Goal: Transaction & Acquisition: Purchase product/service

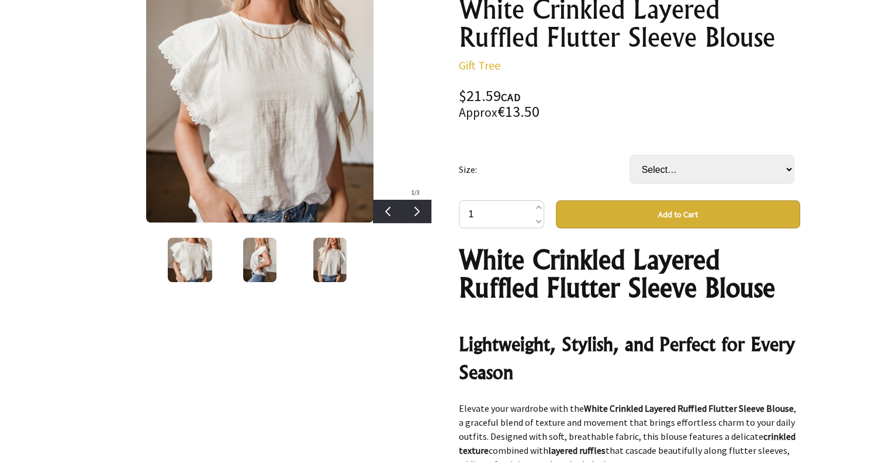
scroll to position [175, 0]
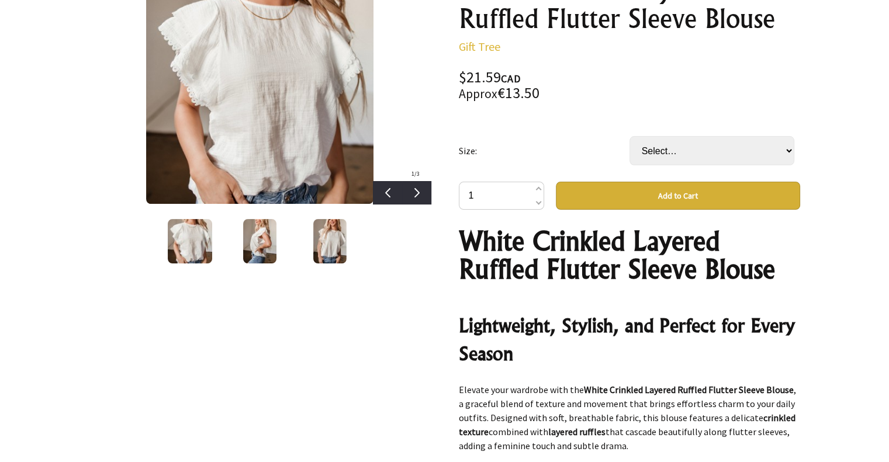
click at [645, 200] on button "Add to Cart" at bounding box center [678, 196] width 244 height 28
click at [686, 148] on select "Select… S M L XL" at bounding box center [712, 150] width 165 height 29
select select "S"
click at [630, 136] on select "Select… S M L XL" at bounding box center [712, 150] width 165 height 29
click at [657, 191] on button "Add to Cart" at bounding box center [678, 196] width 244 height 28
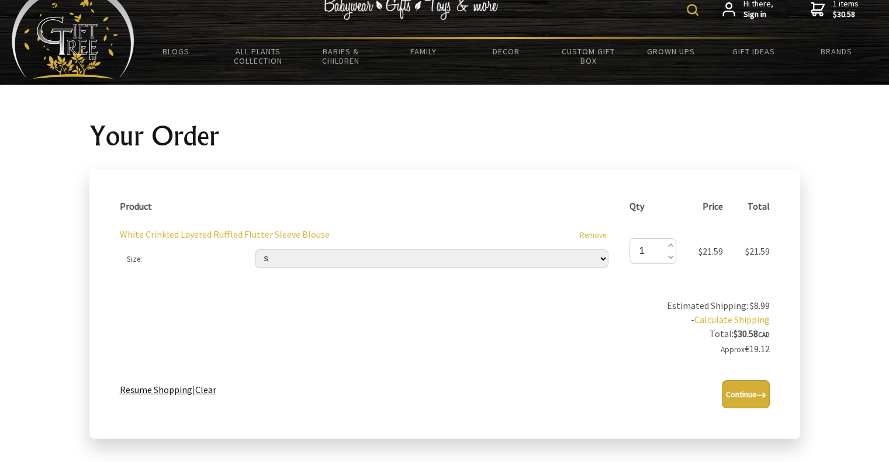
scroll to position [58, 0]
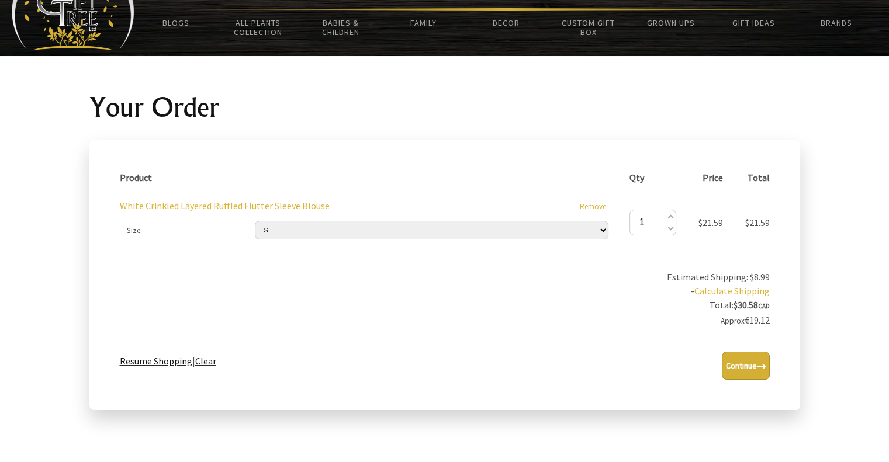
click at [729, 290] on link "Calculate Shipping" at bounding box center [731, 291] width 75 height 12
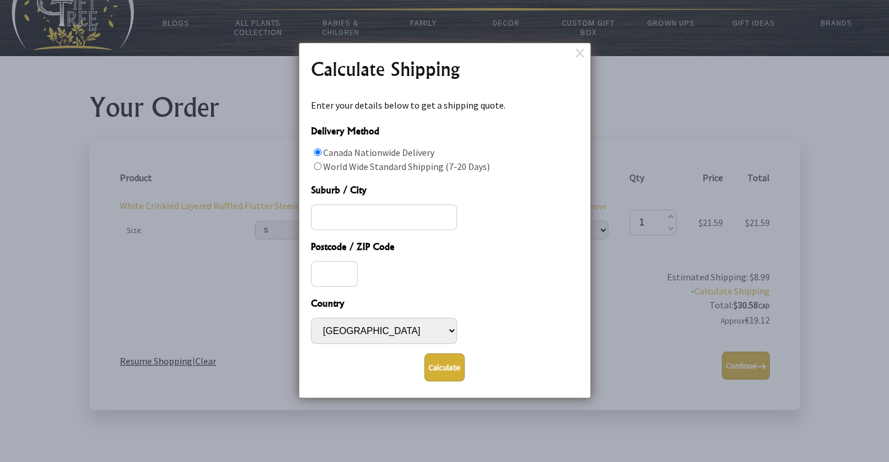
click at [317, 167] on input "Delivery Method" at bounding box center [318, 166] width 8 height 8
radio input "true"
click at [346, 212] on input "Suburb / City" at bounding box center [384, 218] width 146 height 26
type input "Nicosia"
type input "2200"
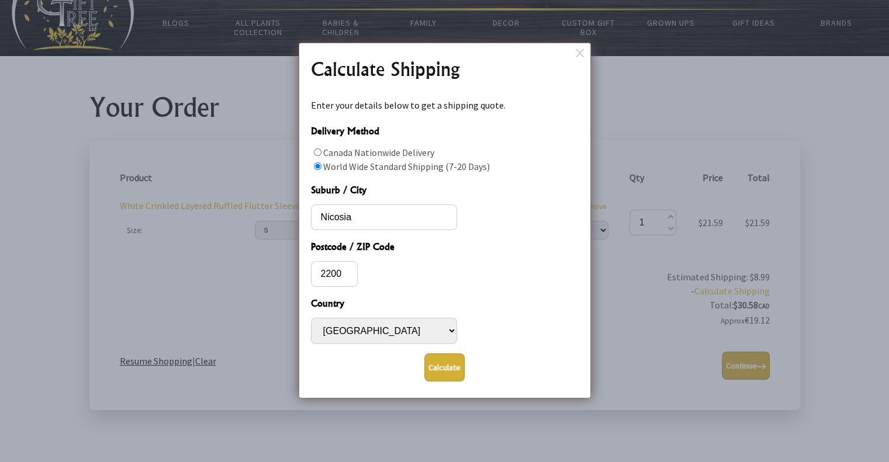
click at [445, 371] on button "Calculate" at bounding box center [444, 368] width 40 height 28
